Goal: Information Seeking & Learning: Understand process/instructions

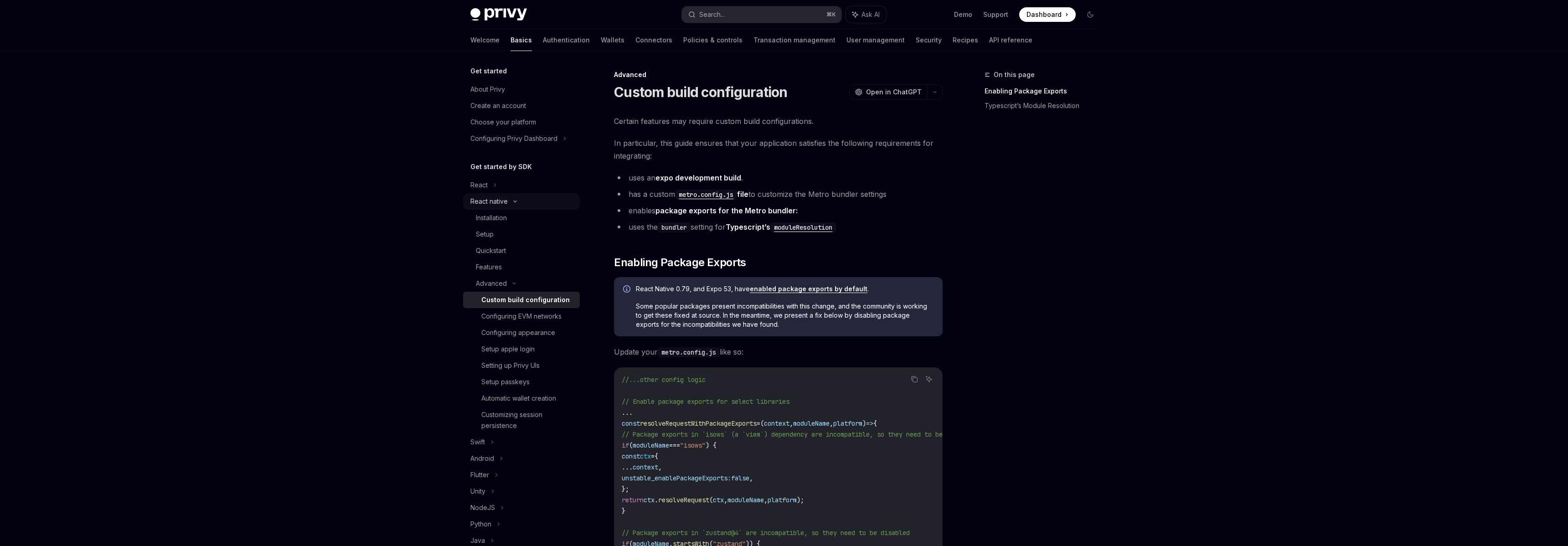
click at [530, 202] on div "React native" at bounding box center [522, 201] width 117 height 16
click at [531, 201] on div "React native" at bounding box center [522, 201] width 117 height 16
click at [504, 215] on div "Installation" at bounding box center [491, 218] width 31 height 11
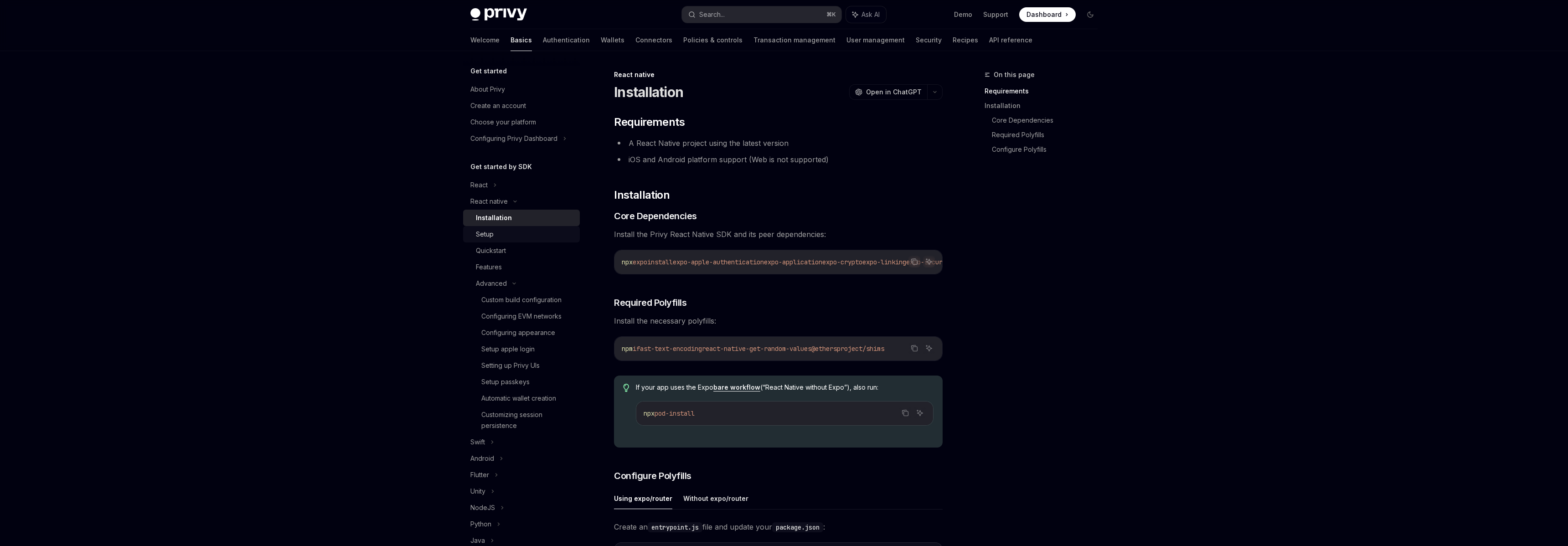
click at [500, 235] on div "Setup" at bounding box center [525, 234] width 99 height 11
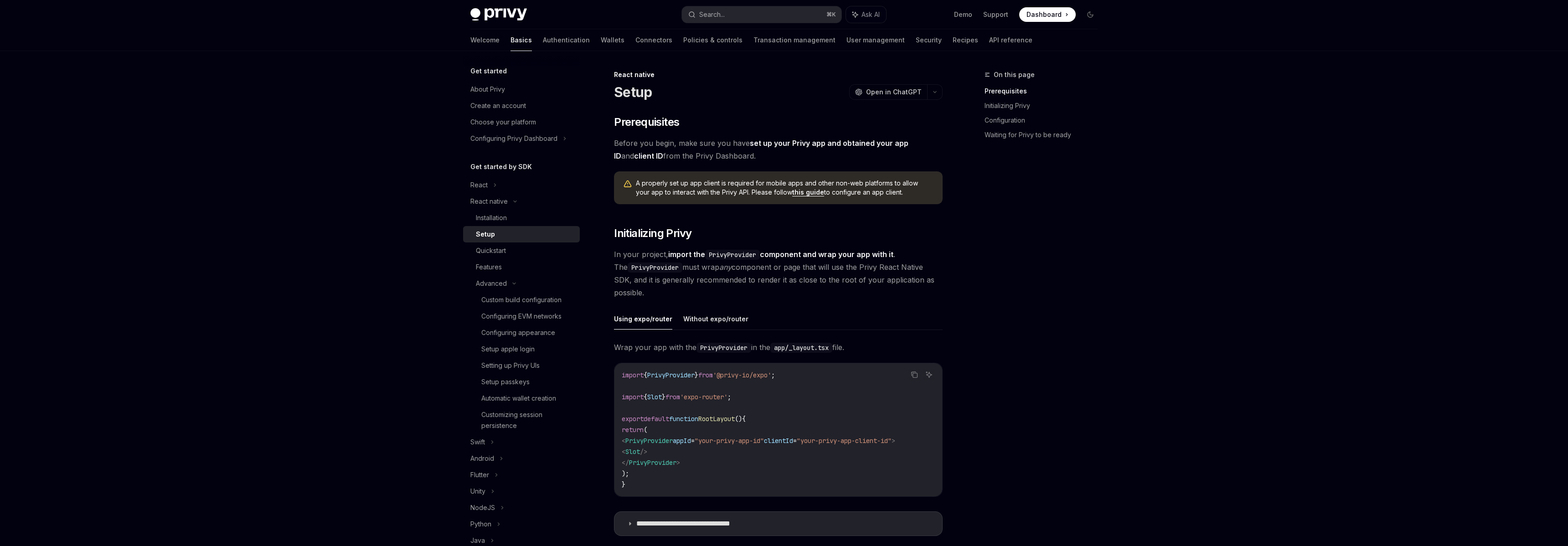
drag, startPoint x: 527, startPoint y: 248, endPoint x: 524, endPoint y: 239, distance: 9.5
click at [527, 248] on div "Quickstart" at bounding box center [525, 251] width 99 height 11
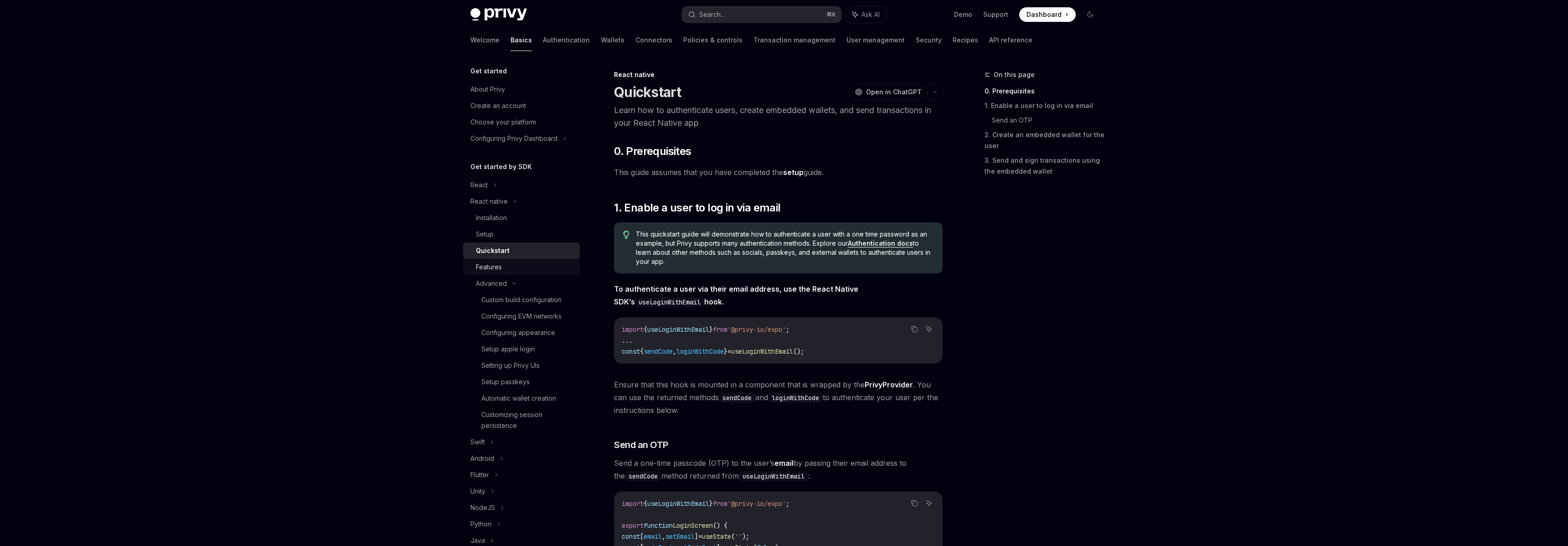
click at [516, 268] on div "Features" at bounding box center [525, 267] width 99 height 11
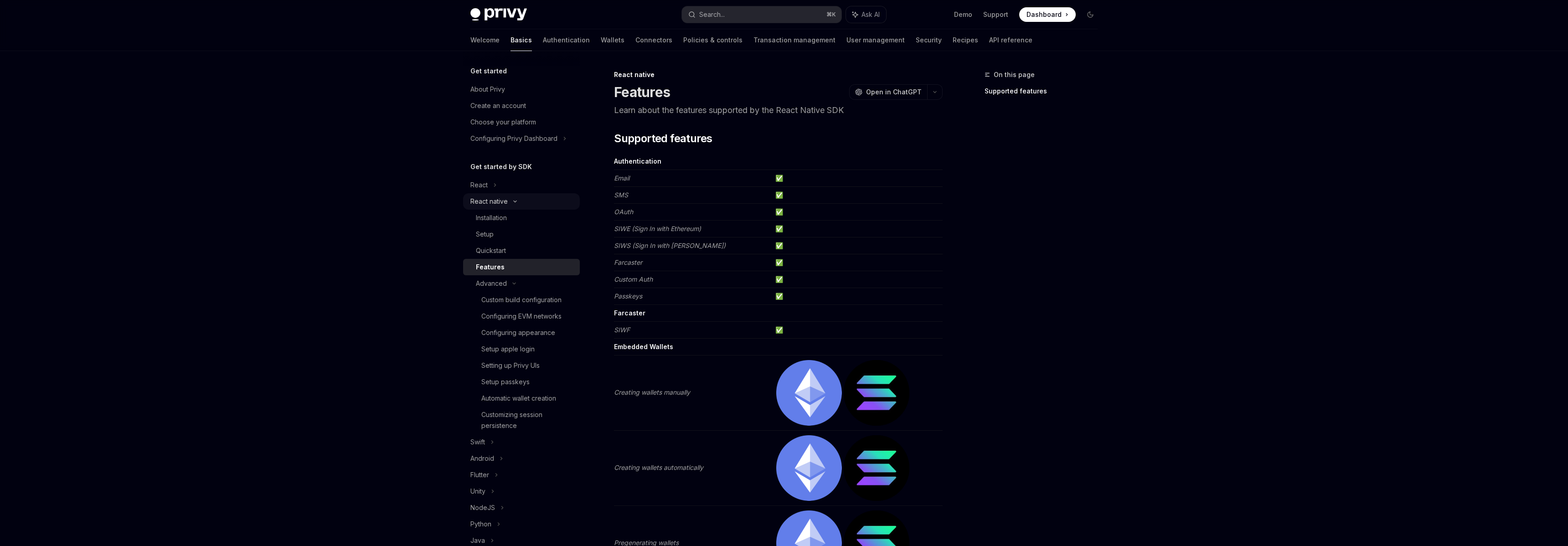
click at [498, 200] on div "React native" at bounding box center [489, 201] width 37 height 11
click at [500, 205] on div "React native" at bounding box center [489, 201] width 37 height 11
click at [497, 242] on link "Setup" at bounding box center [522, 234] width 117 height 16
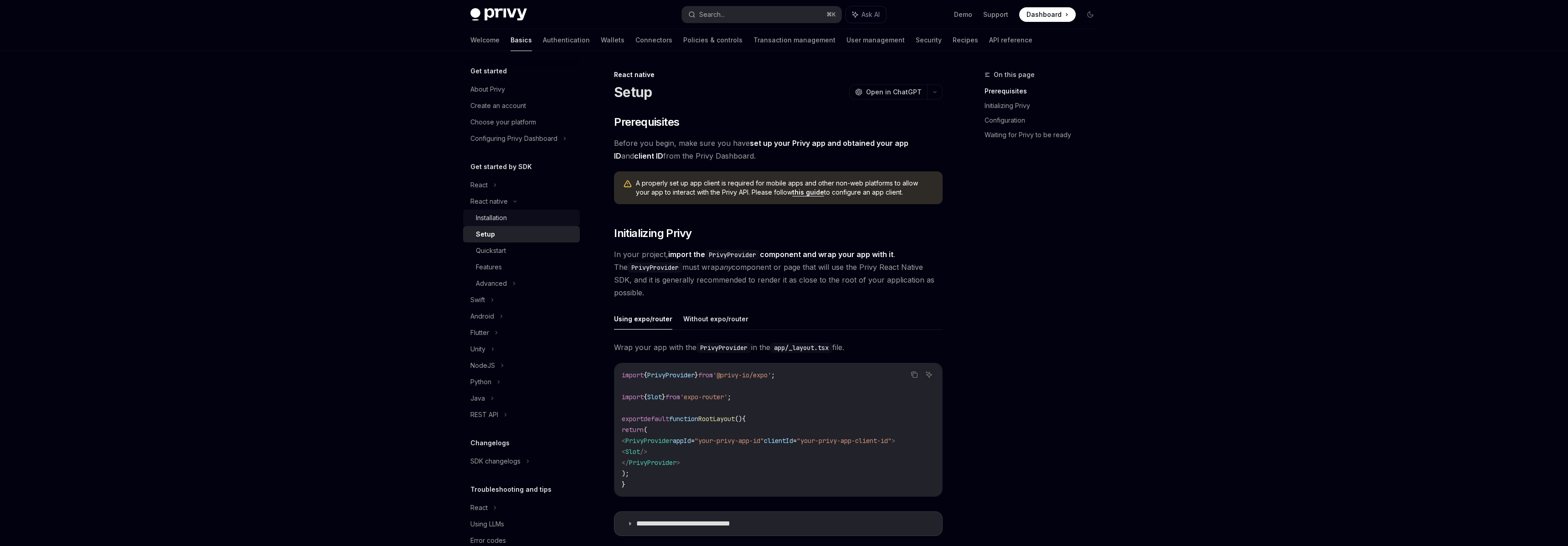
click at [512, 213] on div "Installation" at bounding box center [525, 218] width 99 height 11
type textarea "*"
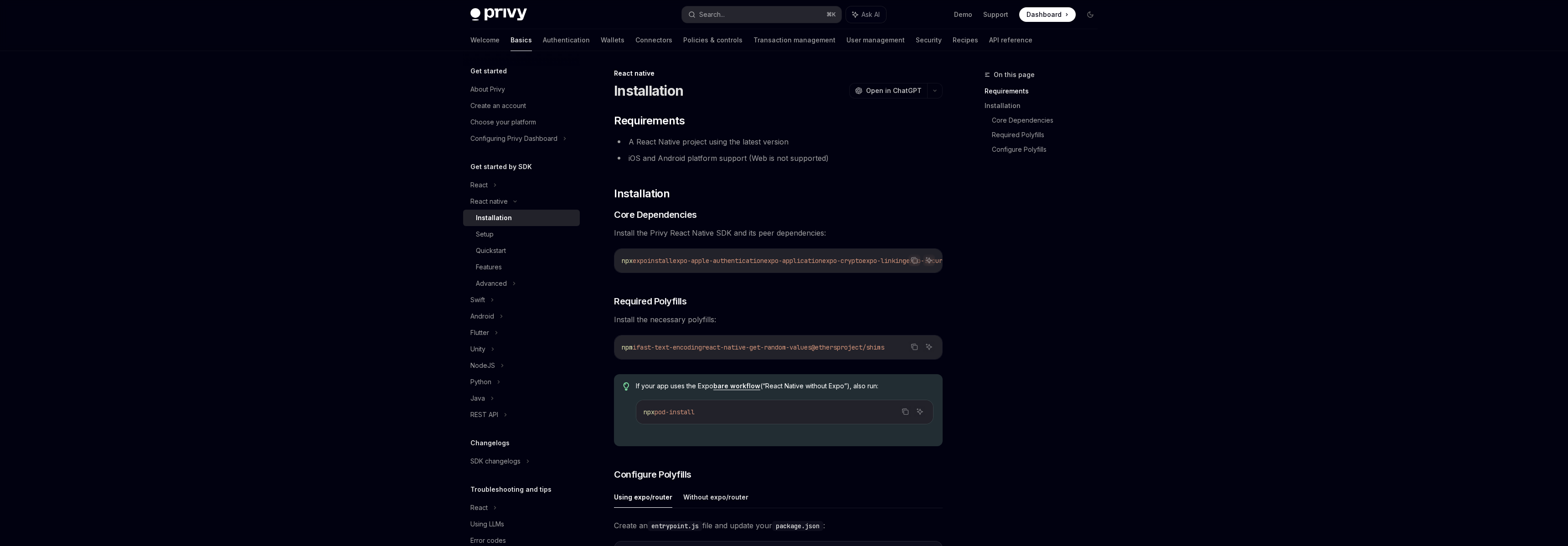
scroll to position [2, 0]
drag, startPoint x: 745, startPoint y: 350, endPoint x: 948, endPoint y: 355, distance: 203.1
click at [948, 355] on div "On this page Requirements Installation Core Dependencies Required Polyfills Con…" at bounding box center [784, 543] width 642 height 988
click at [791, 332] on div "​ Requirements A React Native project using the latest version iOS and Android …" at bounding box center [779, 507] width 329 height 788
